Goal: Task Accomplishment & Management: Use online tool/utility

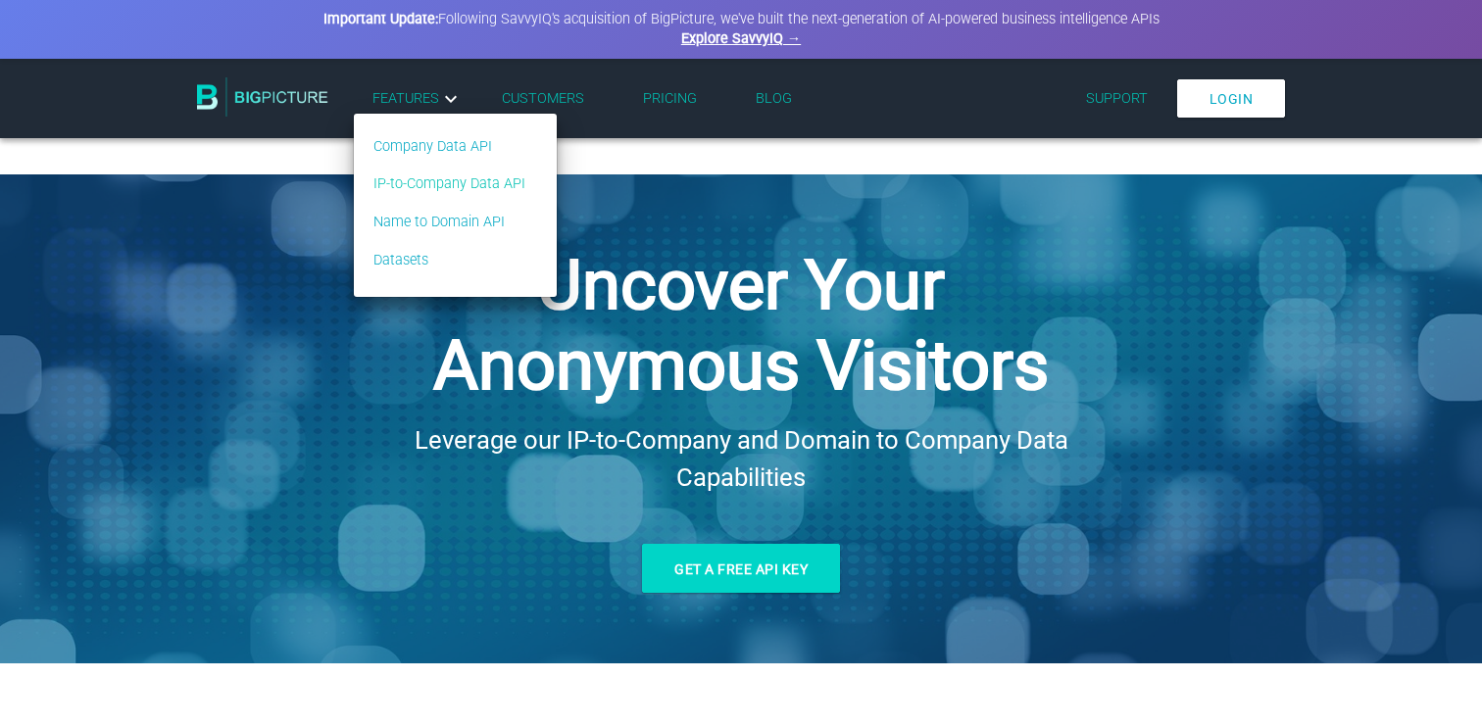
click at [440, 192] on link "IP-to-Company Data API" at bounding box center [449, 184] width 152 height 22
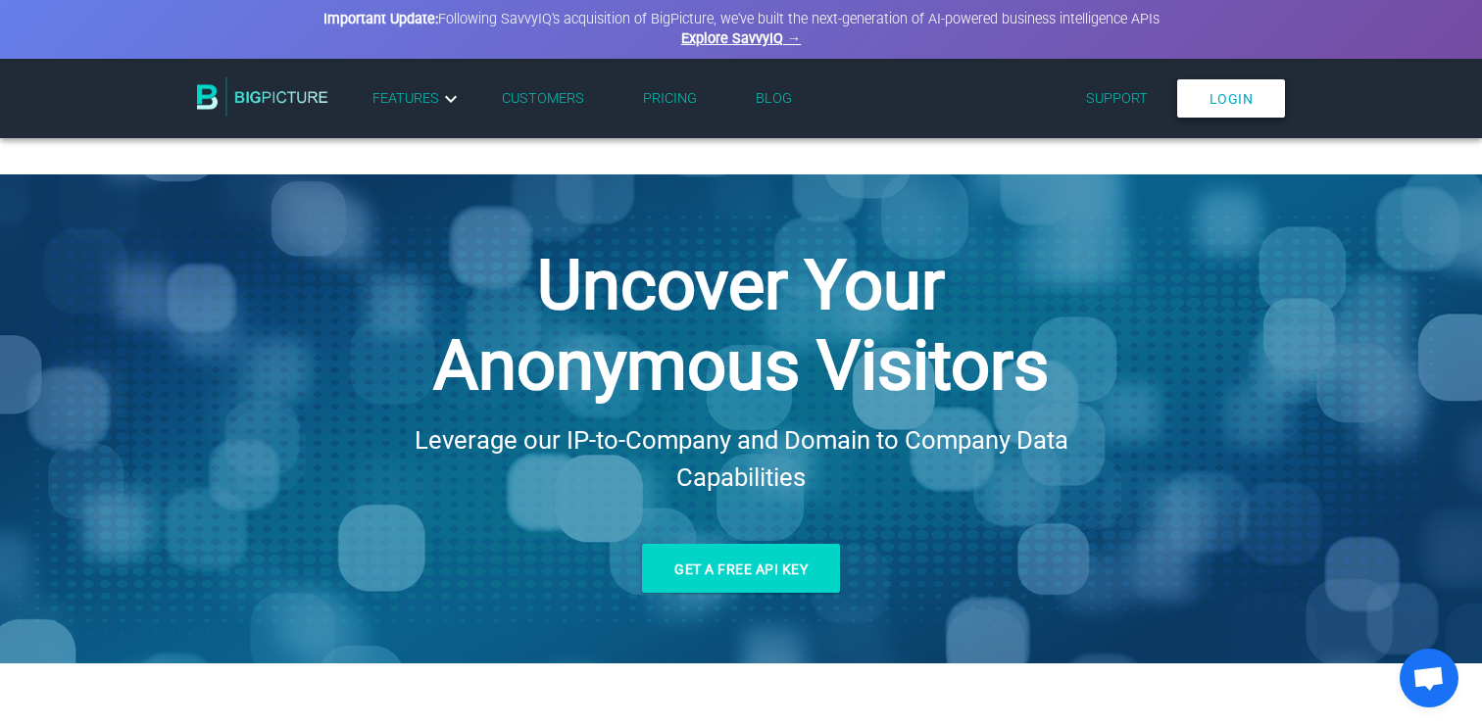
click at [1225, 100] on link "Login" at bounding box center [1231, 98] width 109 height 38
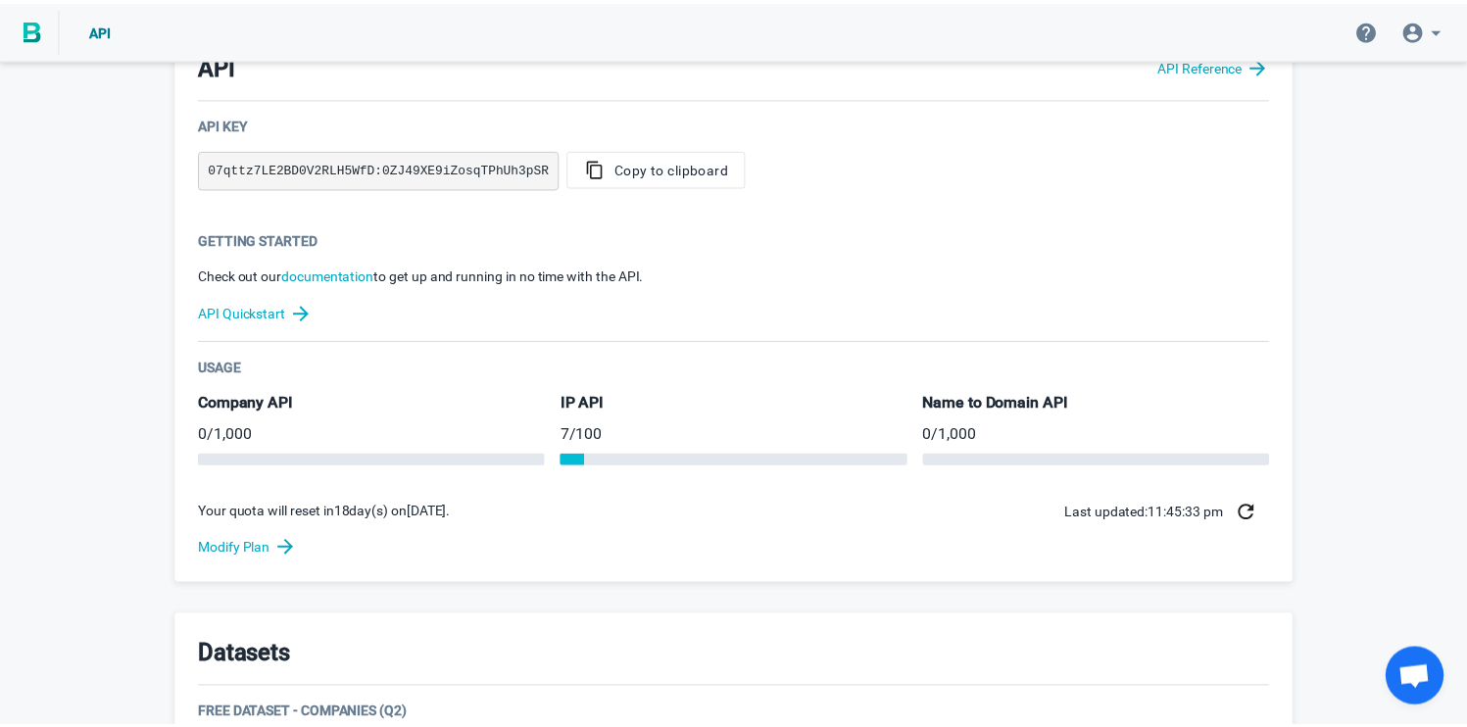
scroll to position [465, 0]
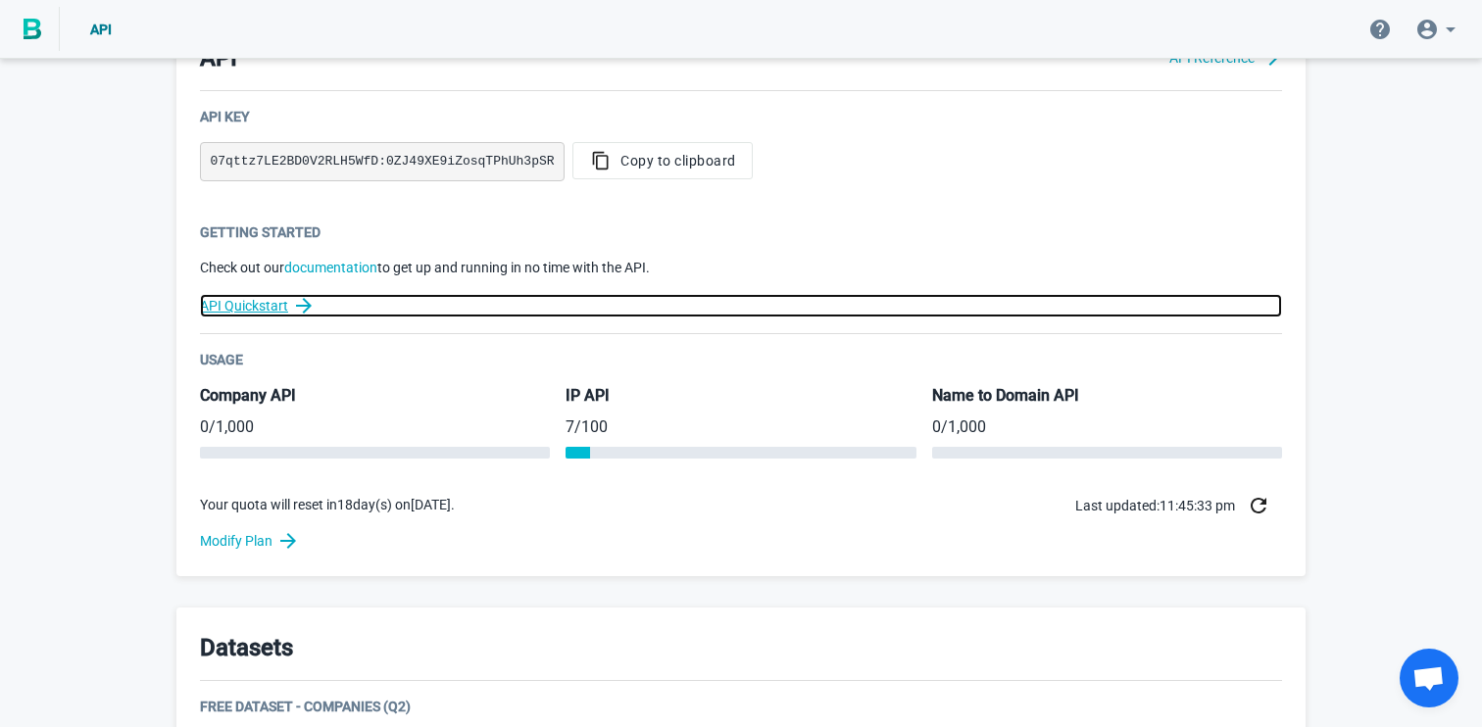
click at [297, 307] on icon at bounding box center [304, 306] width 24 height 24
